Goal: Information Seeking & Learning: Learn about a topic

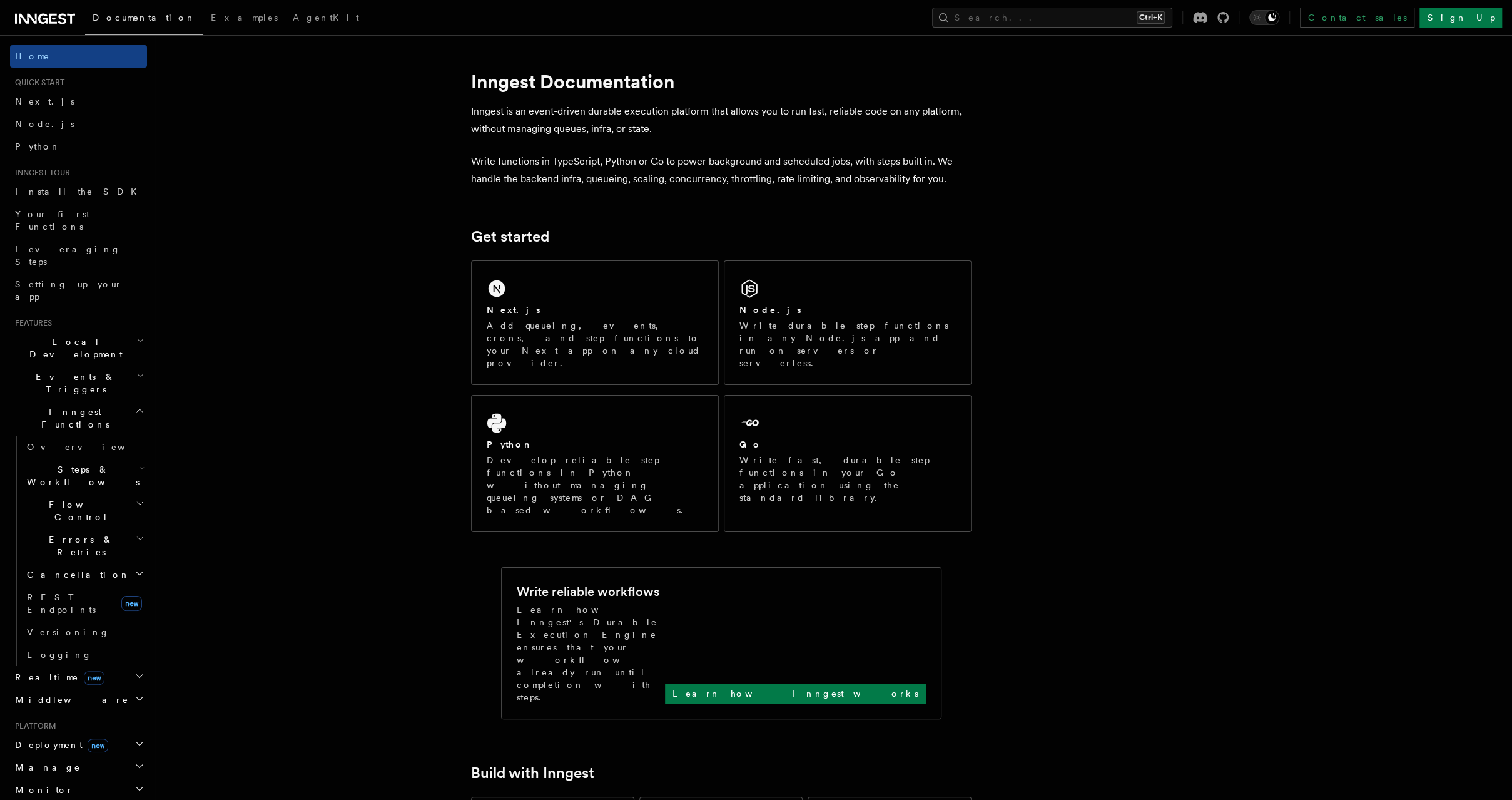
click at [85, 533] on span "Errors & Retries" at bounding box center [79, 546] width 114 height 25
click at [84, 533] on span "Errors & Retries" at bounding box center [79, 546] width 114 height 25
click at [80, 563] on h2 "Cancellation" at bounding box center [85, 574] width 125 height 23
click at [79, 665] on h2 "Realtime new" at bounding box center [79, 676] width 137 height 23
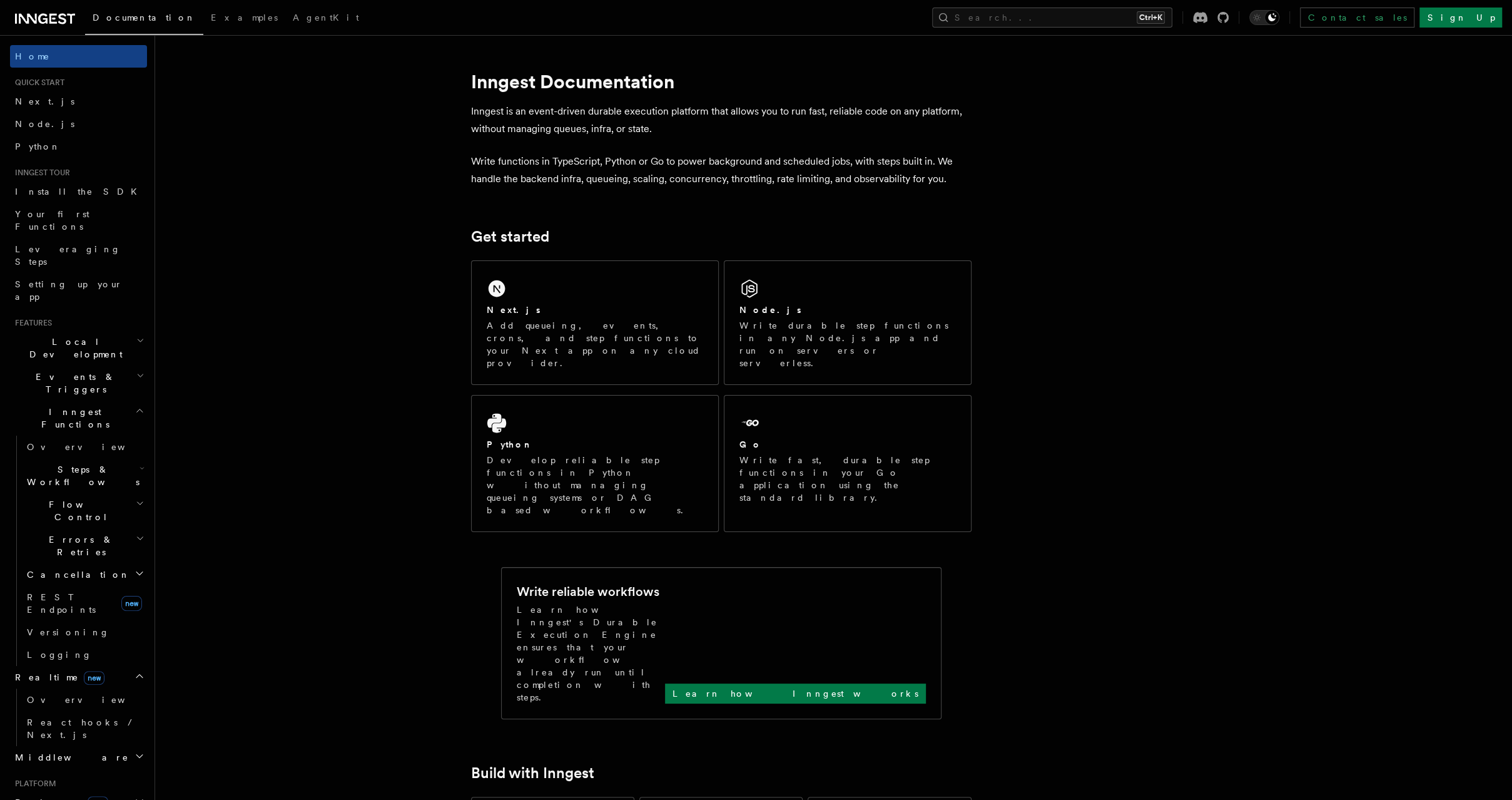
click at [79, 665] on h2 "Realtime new" at bounding box center [79, 676] width 137 height 23
click at [61, 533] on span "Errors & Retries" at bounding box center [79, 546] width 114 height 25
click at [52, 533] on span "Errors & Retries" at bounding box center [79, 546] width 114 height 25
click at [63, 493] on h2 "Flow Control" at bounding box center [85, 510] width 125 height 35
click at [57, 498] on span "Flow Control" at bounding box center [79, 510] width 114 height 25
